Goal: Feedback & Contribution: Contribute content

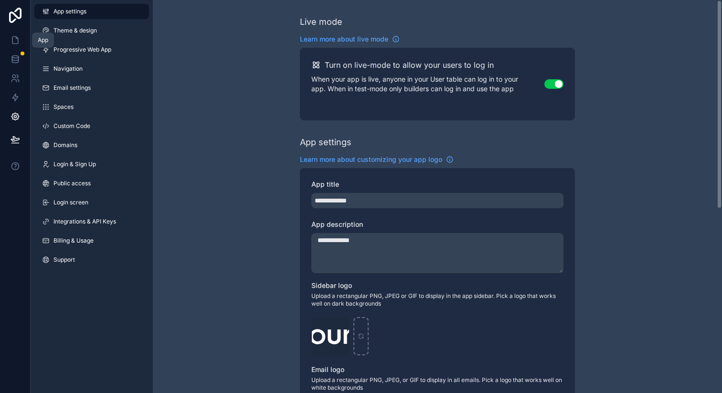
click at [12, 40] on icon at bounding box center [15, 40] width 6 height 7
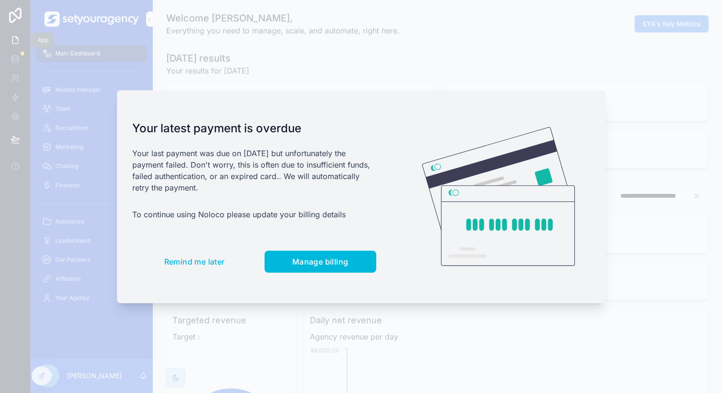
scroll to position [0, 3240]
click at [195, 265] on span "Remind me later" at bounding box center [194, 262] width 61 height 10
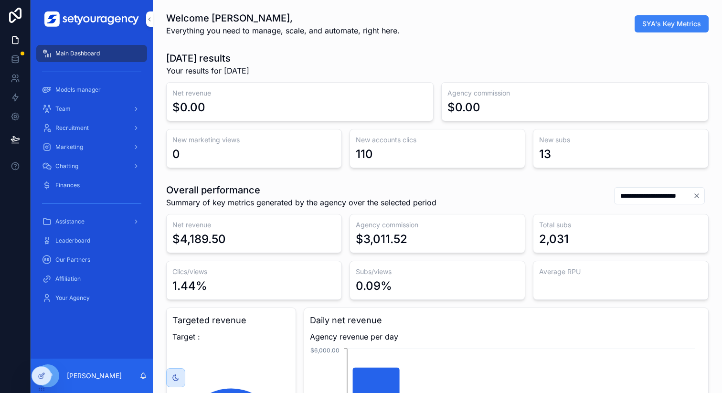
click at [0, 0] on icon at bounding box center [0, 0] width 0 height 0
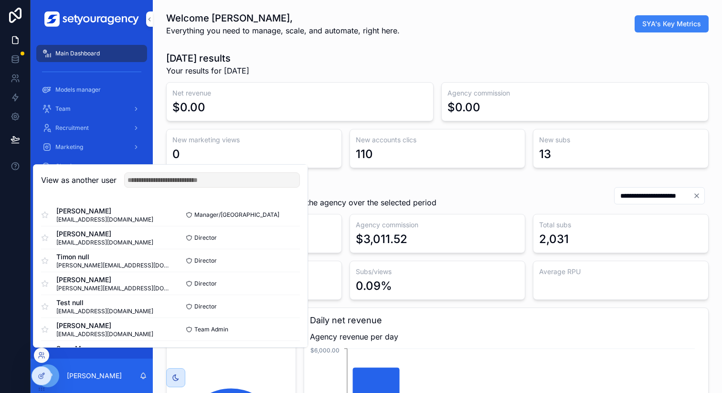
click at [0, 0] on button "Select" at bounding box center [0, 0] width 0 height 0
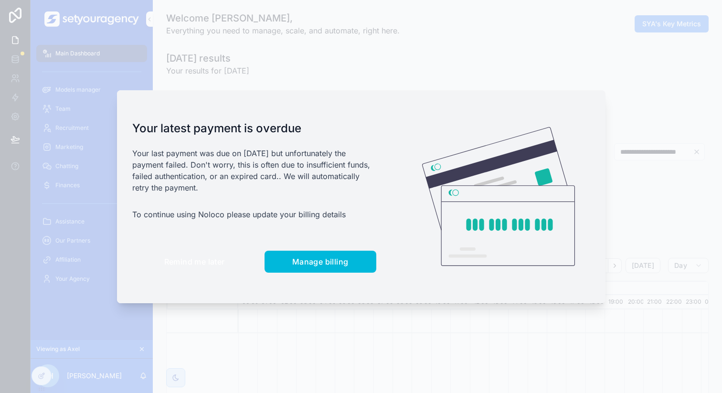
click at [188, 257] on span "Remind me later" at bounding box center [194, 262] width 61 height 10
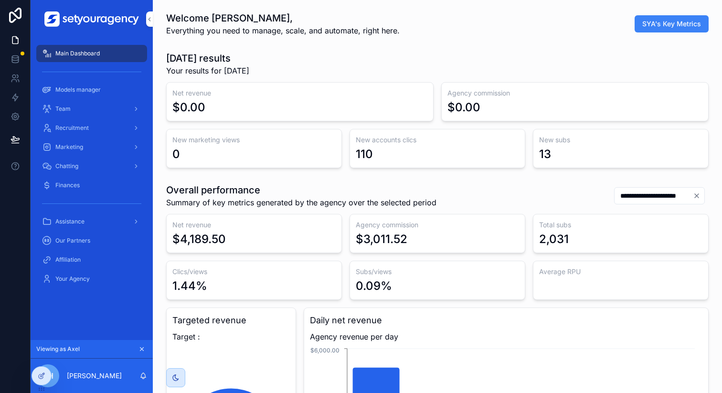
click at [71, 131] on span "Recruitment" at bounding box center [71, 128] width 33 height 8
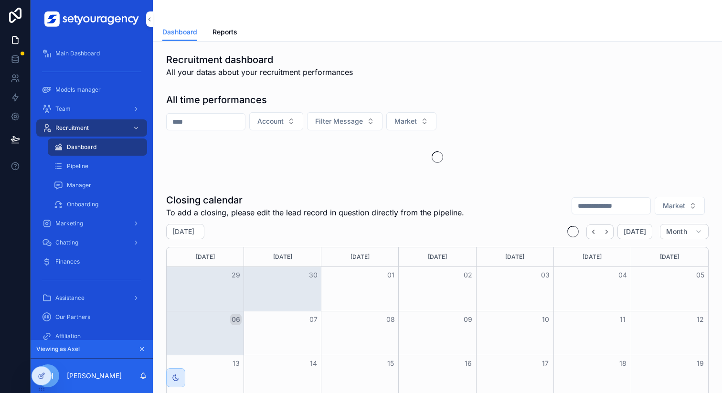
click at [226, 32] on span "Reports" at bounding box center [225, 32] width 25 height 10
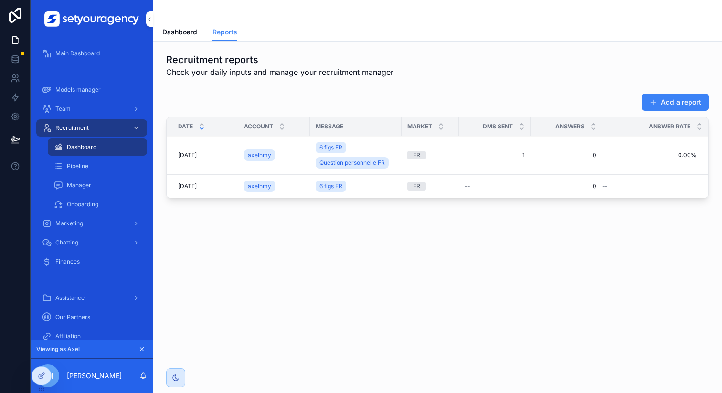
click at [674, 94] on button "Add a report" at bounding box center [675, 102] width 67 height 17
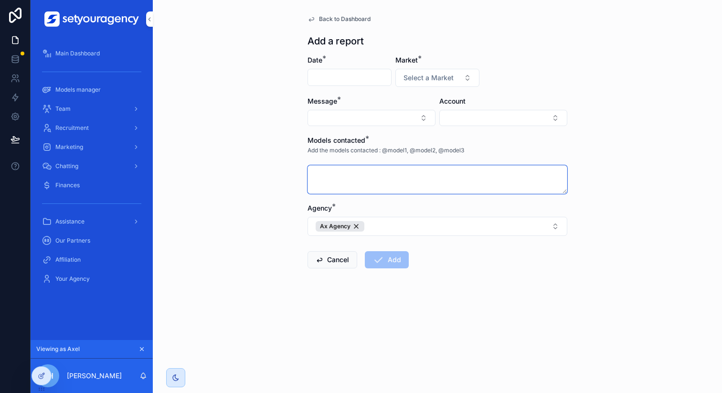
click at [339, 166] on textarea "scrollable content" at bounding box center [438, 179] width 260 height 29
click at [420, 78] on span "Select a Market" at bounding box center [429, 78] width 50 height 10
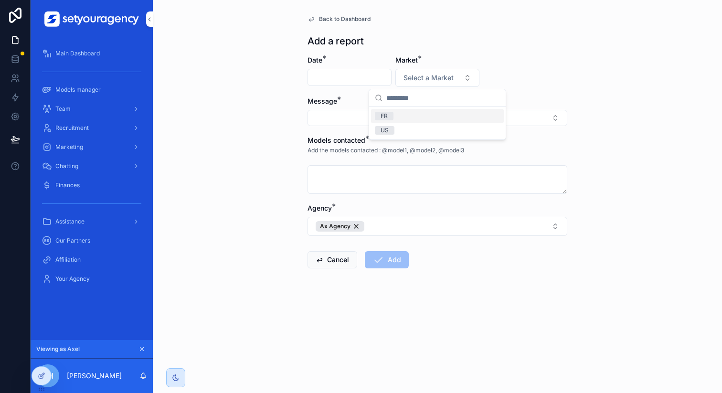
click at [510, 78] on form "Date * Market * Select a Market Message * Account Models contacted * Add the mo…" at bounding box center [438, 192] width 260 height 274
click at [448, 75] on span "Select a Market" at bounding box center [429, 78] width 50 height 10
click at [538, 65] on form "Date * Market * Select a Market Message * Account Models contacted * Add the mo…" at bounding box center [438, 192] width 260 height 274
click at [388, 110] on button "Select Button" at bounding box center [372, 118] width 128 height 16
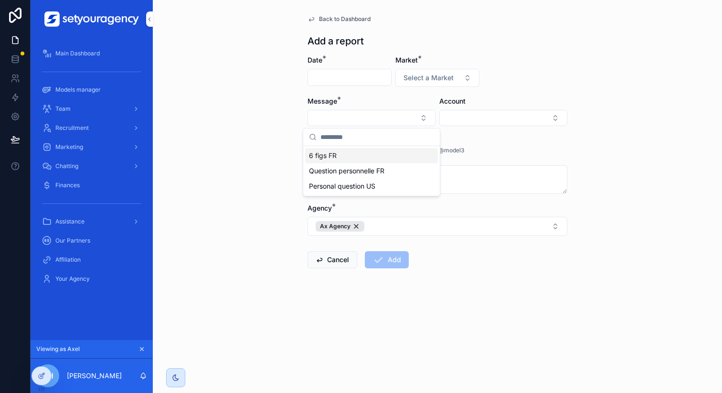
click at [213, 94] on div "Back to Dashboard Add a report Date * Market * Select a Market Message * Accoun…" at bounding box center [437, 196] width 569 height 393
